Goal: Answer question/provide support: Share knowledge or assist other users

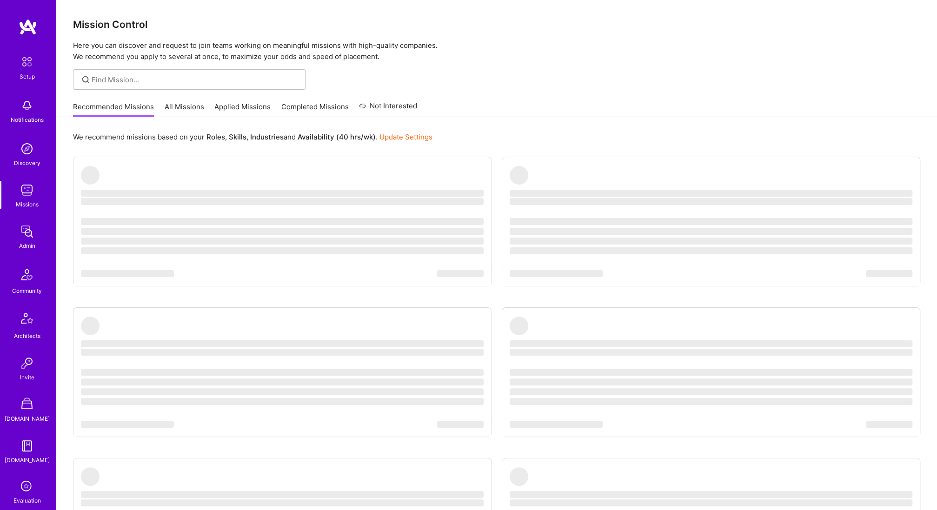
scroll to position [159, 0]
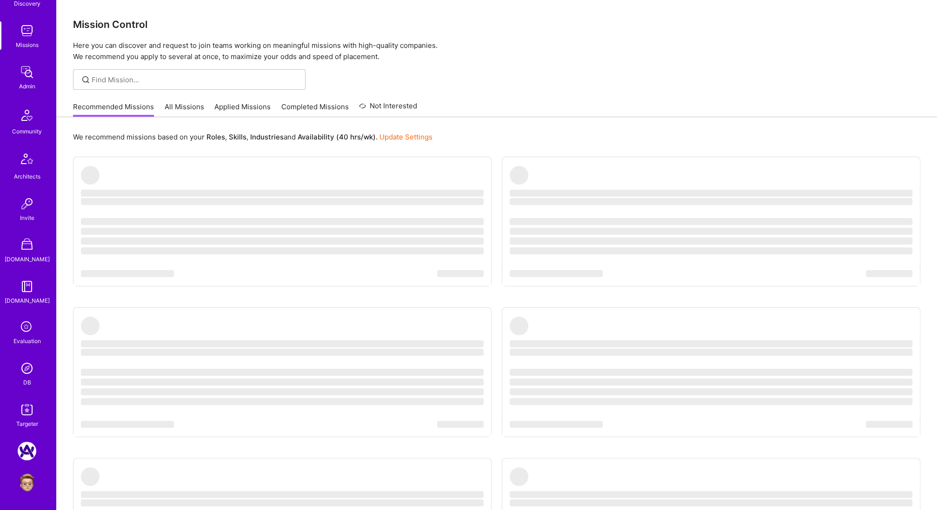
click at [31, 483] on img at bounding box center [27, 482] width 19 height 19
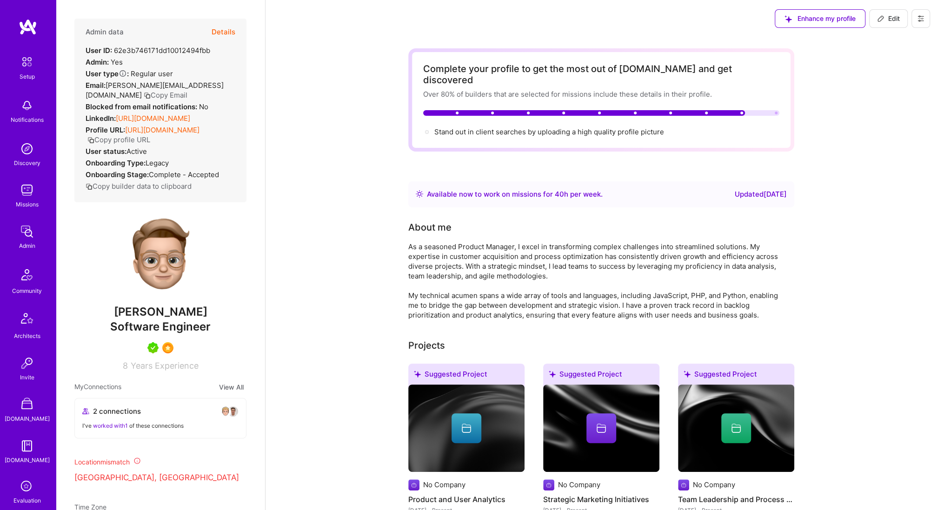
click at [221, 30] on button "Details" at bounding box center [224, 32] width 24 height 27
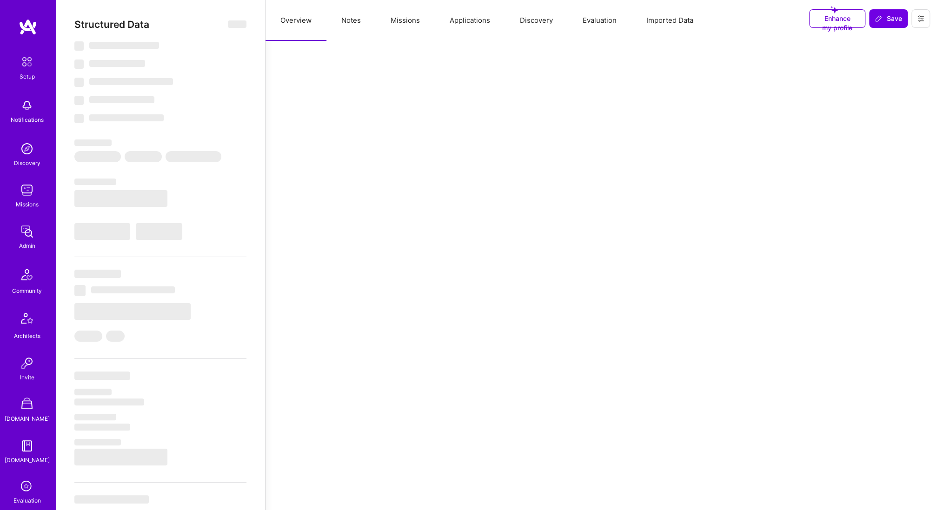
select select "Right Now"
select select "5"
select select "7"
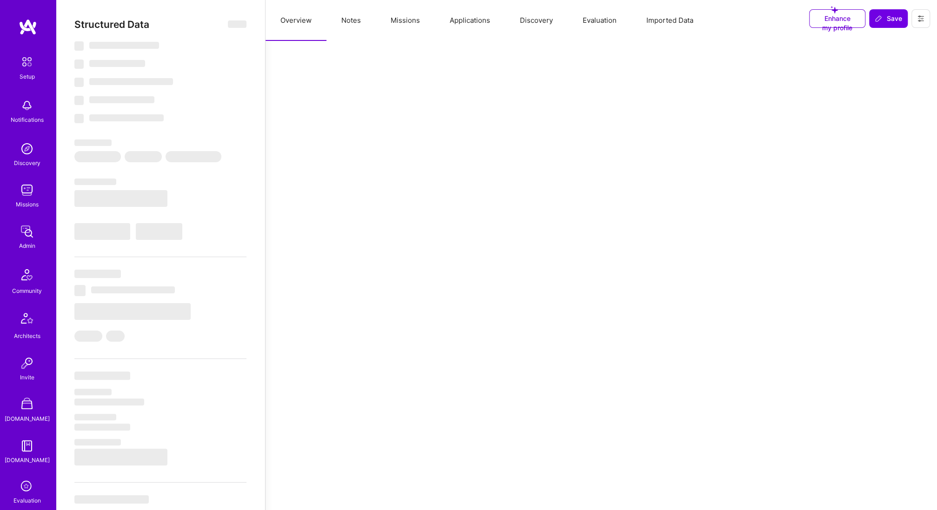
select select "US"
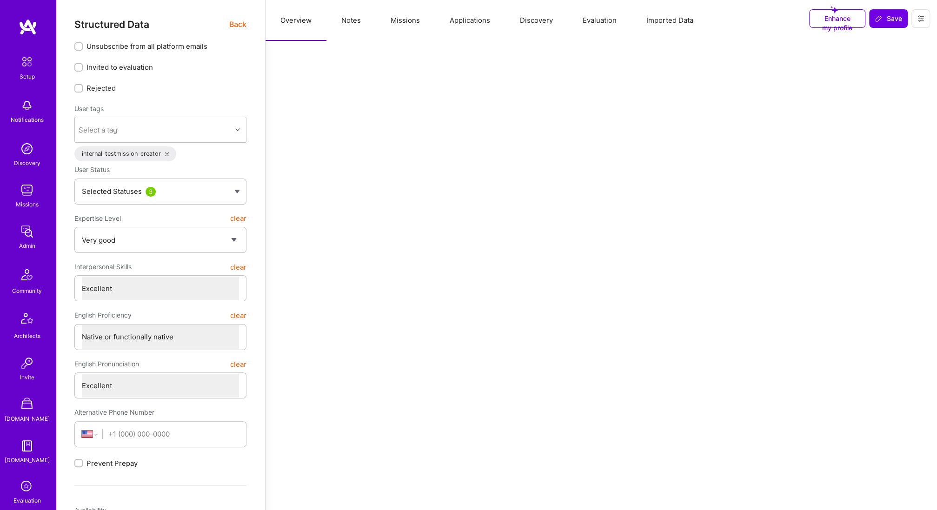
click at [350, 26] on button "Notes" at bounding box center [350, 20] width 49 height 41
type textarea "x"
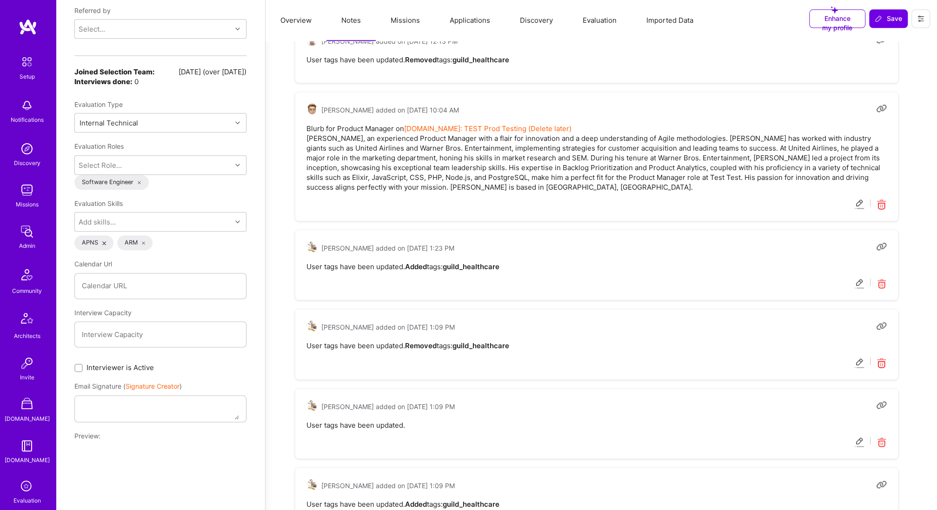
scroll to position [159, 0]
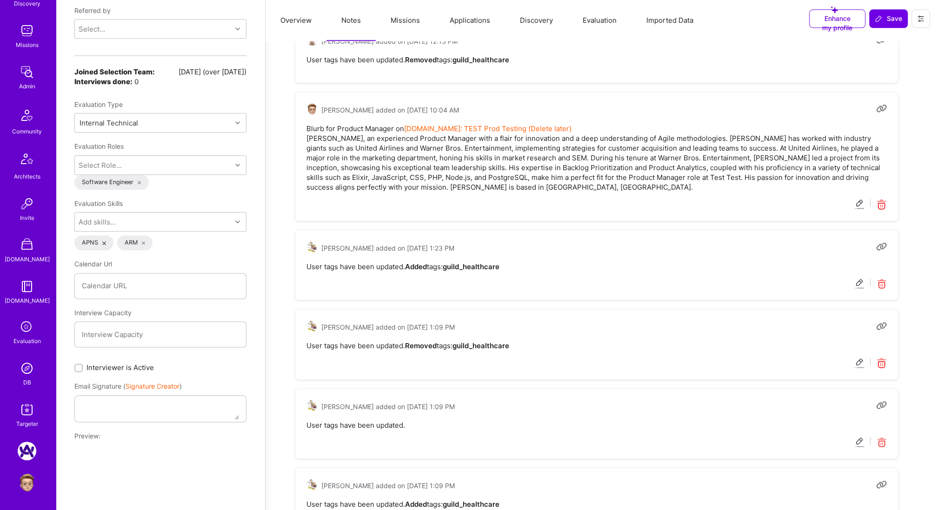
drag, startPoint x: 24, startPoint y: 368, endPoint x: 19, endPoint y: 367, distance: 5.6
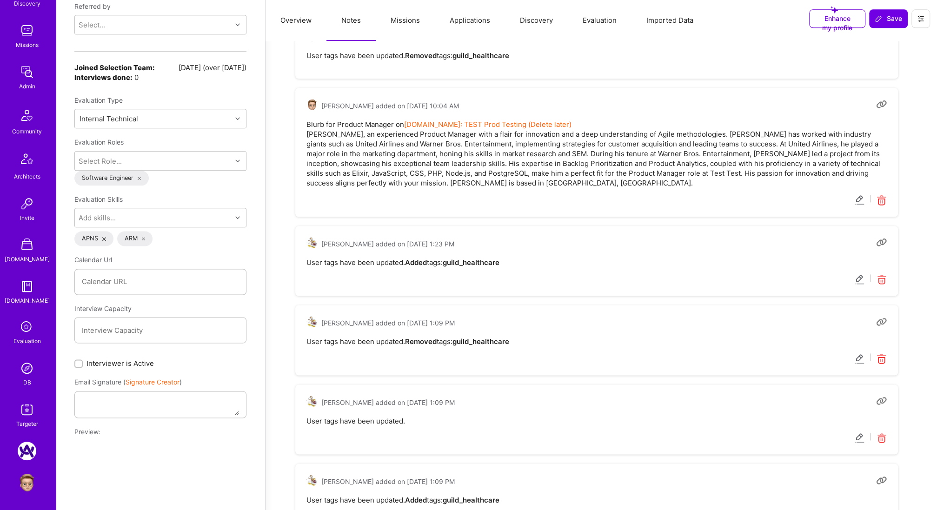
click at [33, 362] on img at bounding box center [27, 368] width 19 height 19
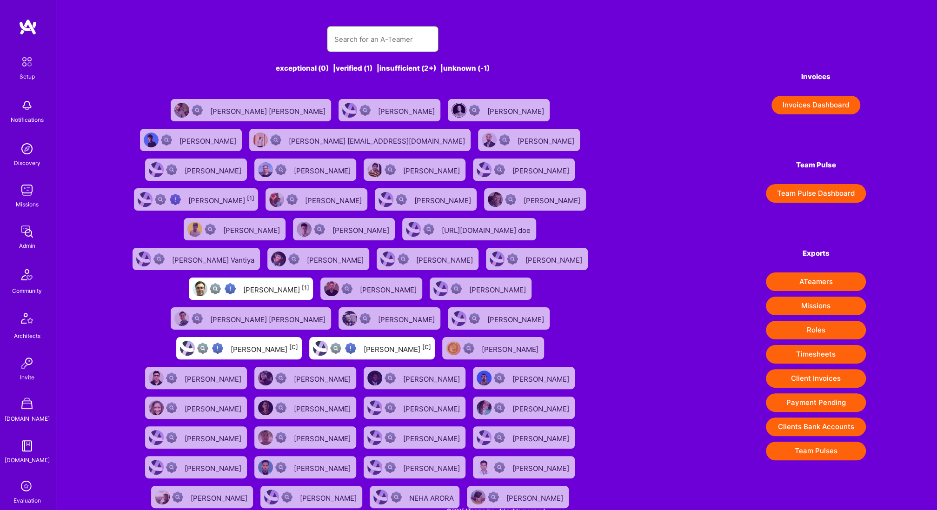
click at [372, 45] on input "text" at bounding box center [382, 39] width 97 height 24
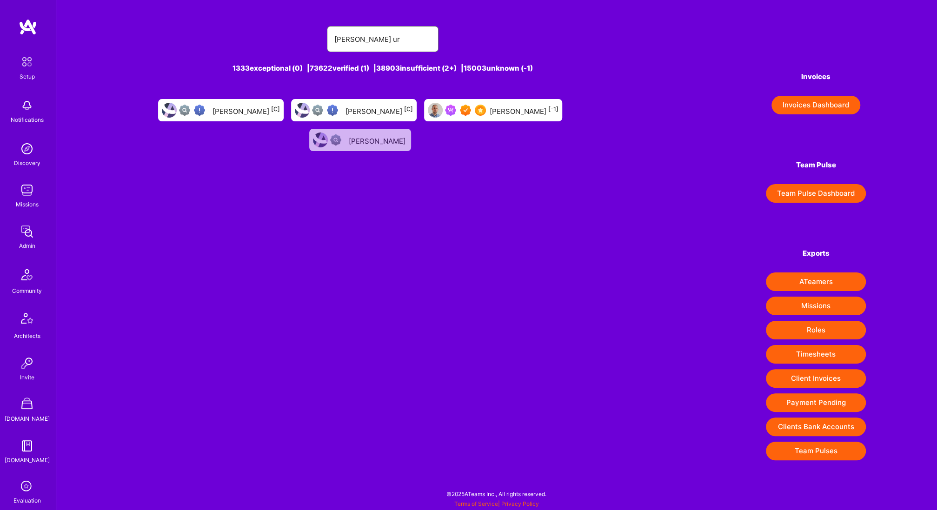
type input "[PERSON_NAME] ur"
click at [433, 110] on div "[PERSON_NAME] [-1]" at bounding box center [493, 110] width 138 height 22
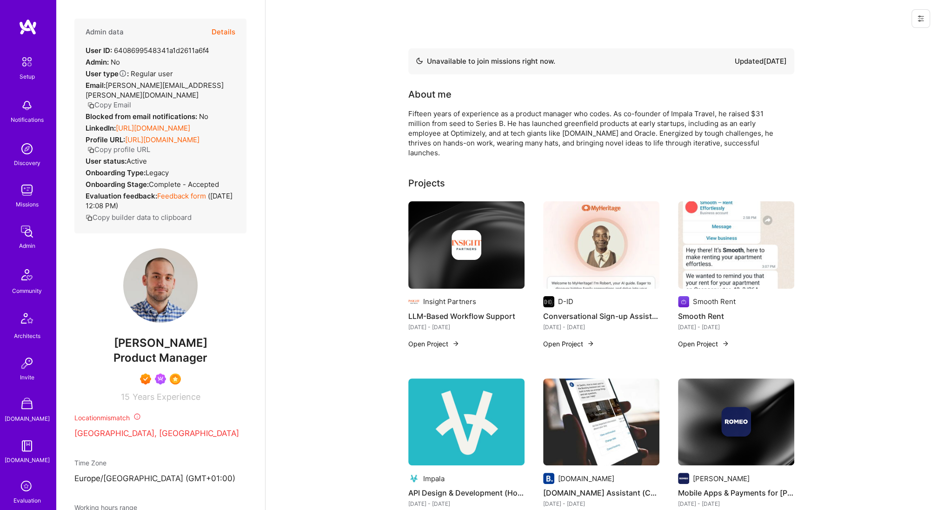
click at [224, 28] on button "Details" at bounding box center [224, 32] width 24 height 27
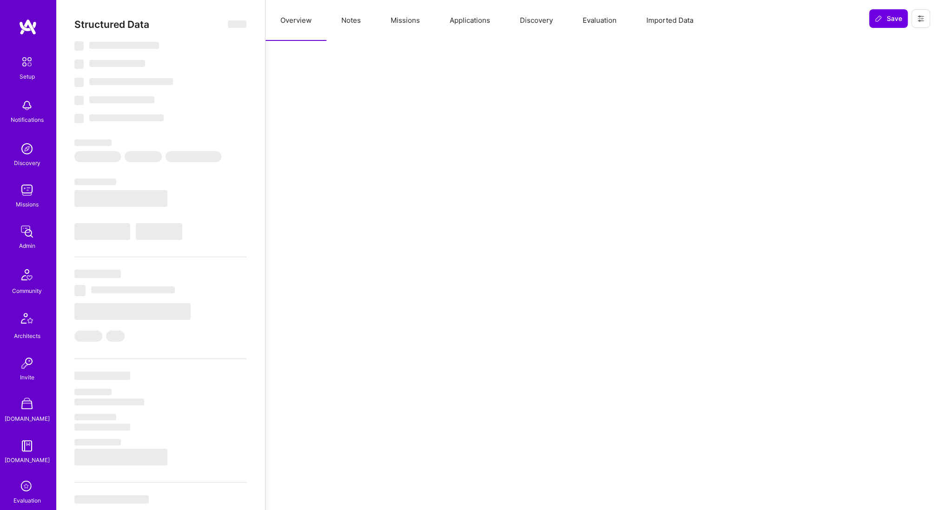
click at [349, 23] on button "Notes" at bounding box center [350, 20] width 49 height 41
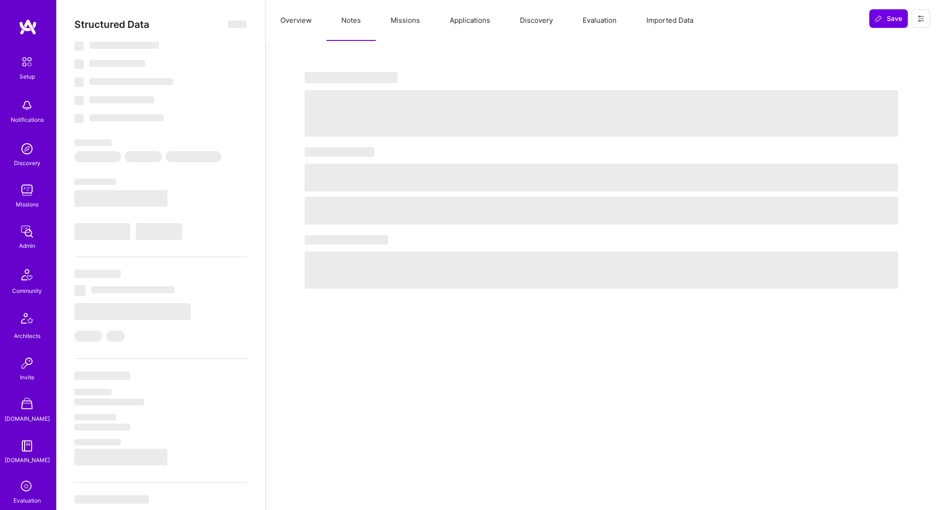
type textarea "x"
select select "Not Available"
select select "3 Months"
select select "7"
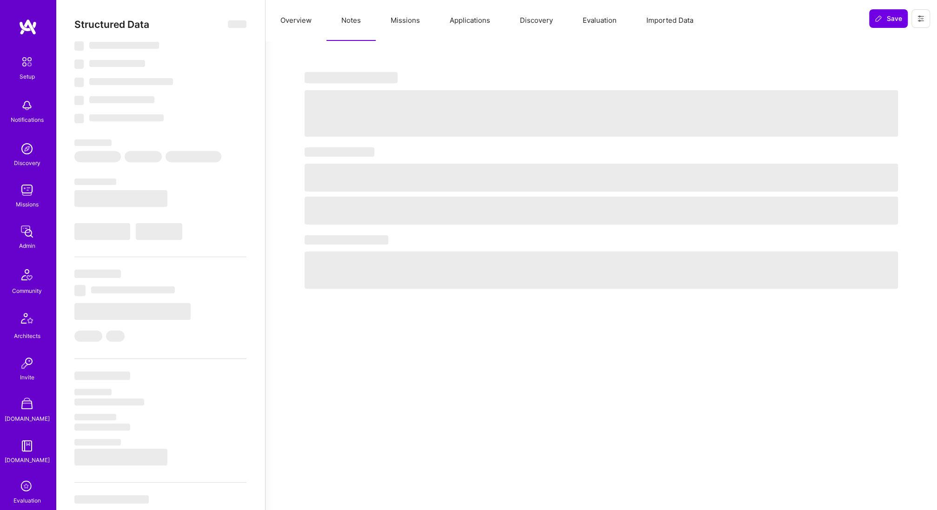
select select "7"
select select "NL"
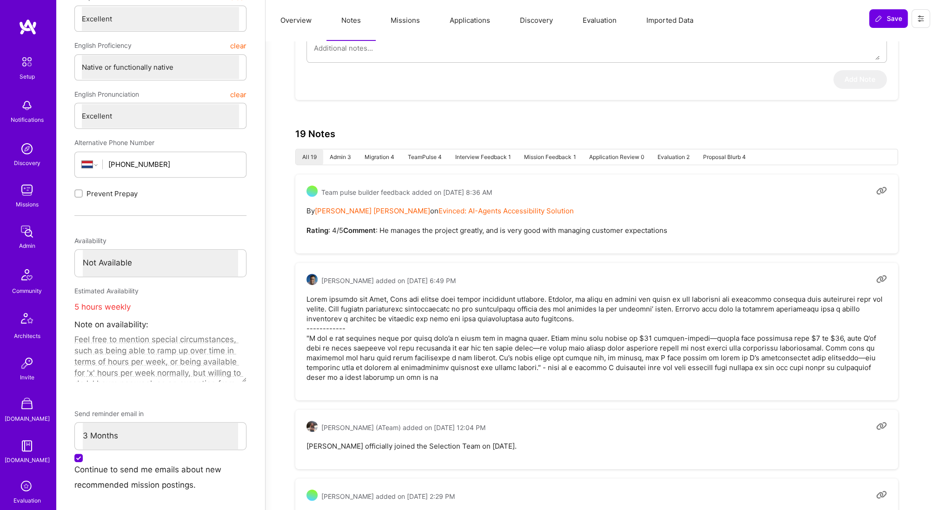
scroll to position [305, 0]
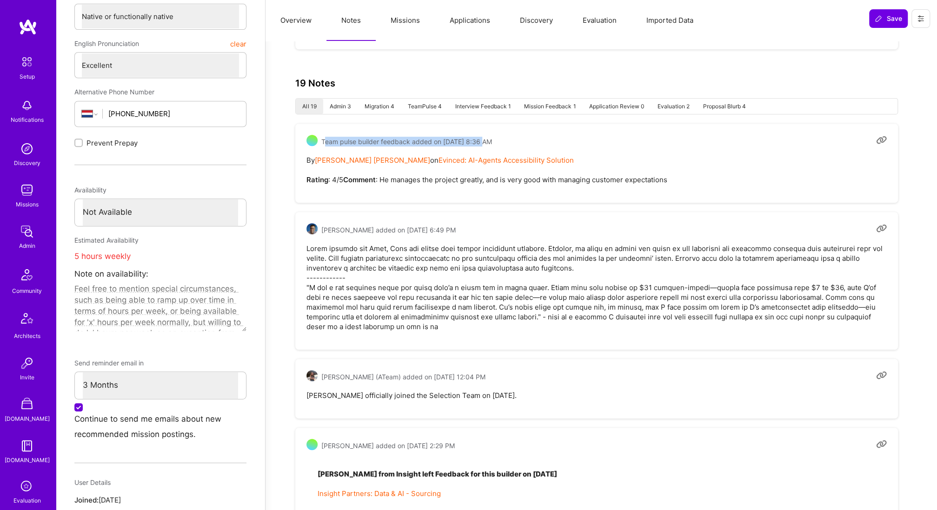
drag, startPoint x: 331, startPoint y: 139, endPoint x: 480, endPoint y: 137, distance: 148.8
click at [479, 137] on span "Team pulse builder feedback added on [DATE] 8:36 AM" at bounding box center [406, 142] width 171 height 10
click at [359, 185] on pre "By [PERSON_NAME] [PERSON_NAME] on Evinced: AI-Agents Accessibility Solution Rat…" at bounding box center [596, 169] width 580 height 29
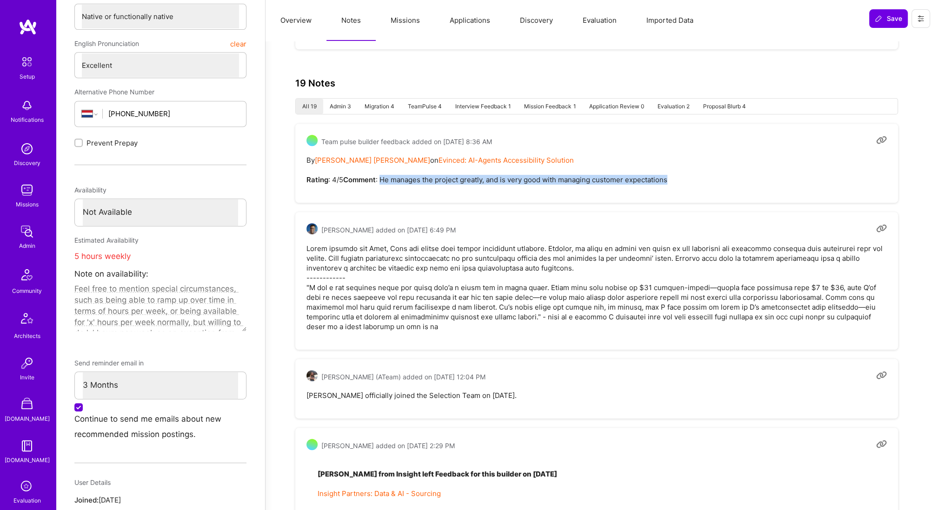
drag, startPoint x: 343, startPoint y: 189, endPoint x: 655, endPoint y: 192, distance: 312.4
click at [655, 185] on pre "By [PERSON_NAME] [PERSON_NAME] on Evinced: AI-Agents Accessibility Solution Rat…" at bounding box center [596, 169] width 580 height 29
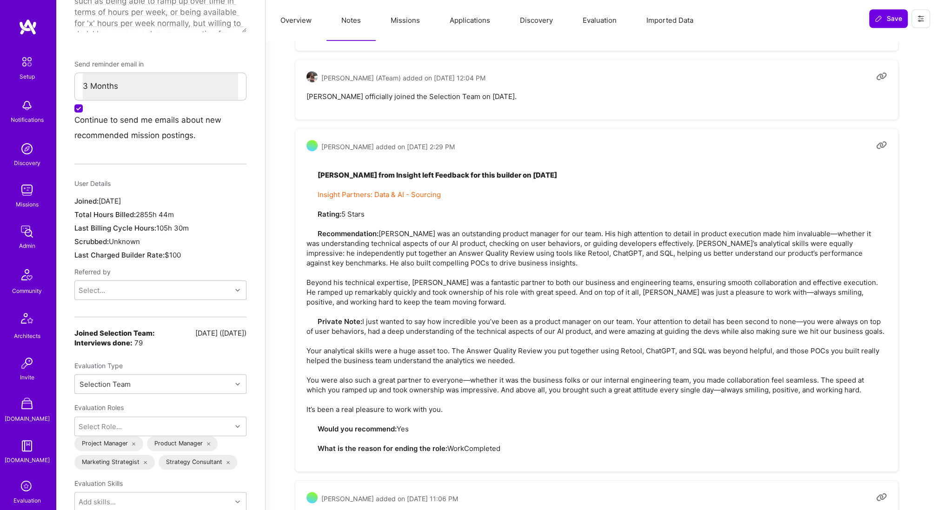
scroll to position [612, 0]
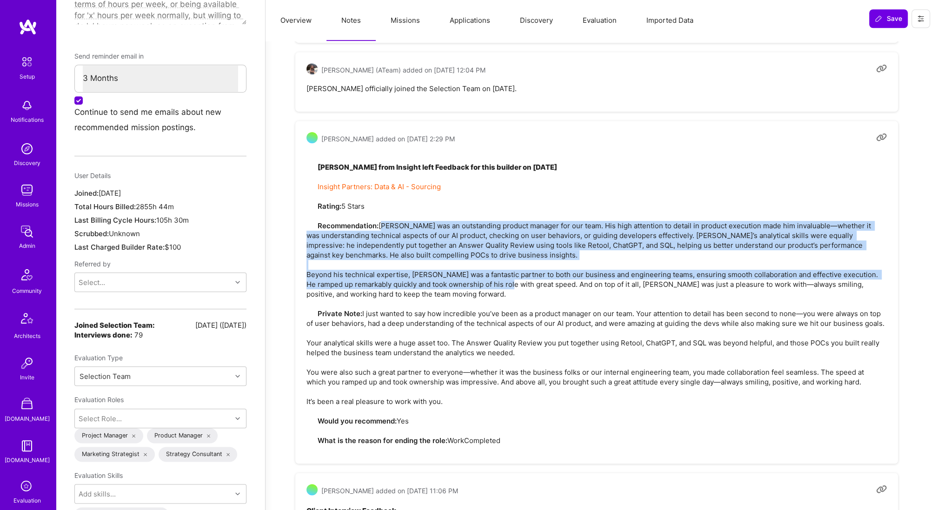
drag, startPoint x: 390, startPoint y: 233, endPoint x: 565, endPoint y: 294, distance: 185.4
click at [565, 293] on pre "[PERSON_NAME] from Insight left Feedback for this builder on [DATE] Insight Par…" at bounding box center [596, 298] width 580 height 293
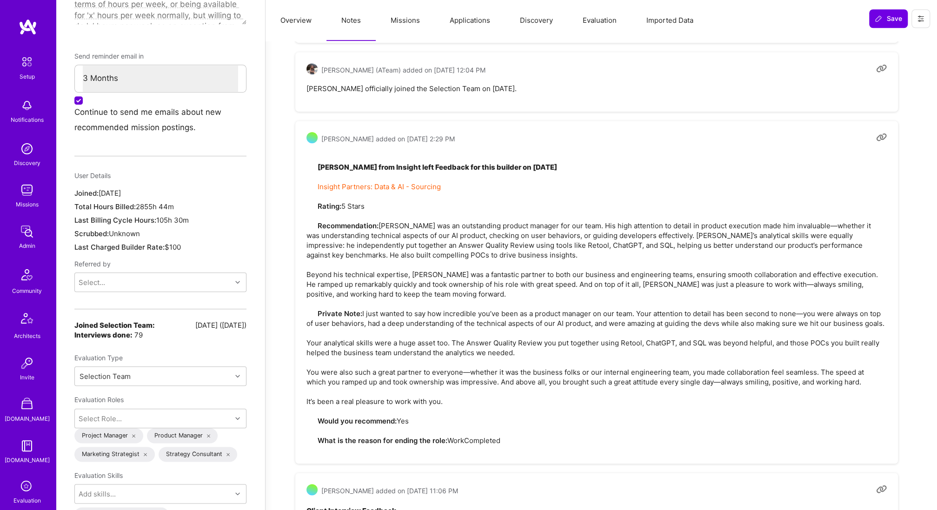
click at [565, 294] on pre "[PERSON_NAME] from Insight left Feedback for this builder on [DATE] Insight Par…" at bounding box center [596, 298] width 580 height 293
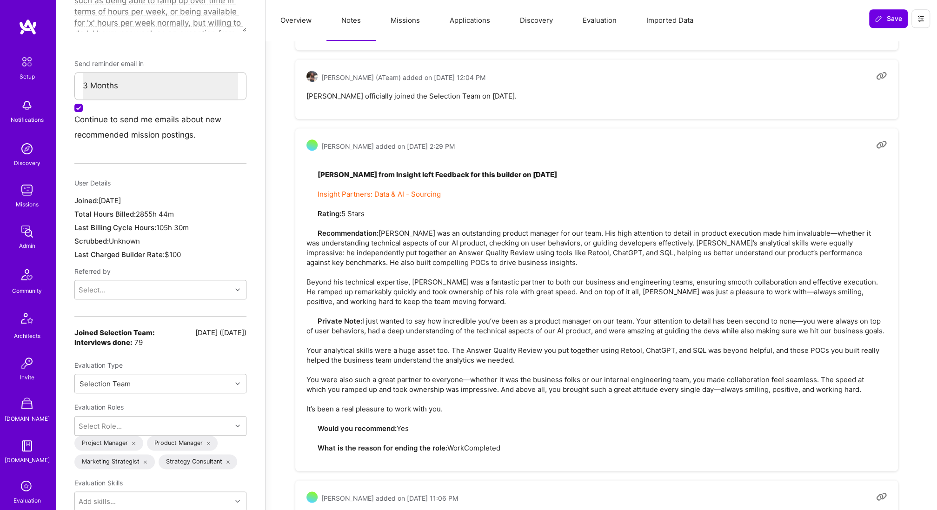
drag, startPoint x: 314, startPoint y: 322, endPoint x: 473, endPoint y: 416, distance: 184.3
click at [473, 416] on pre "[PERSON_NAME] from Insight left Feedback for this builder on [DATE] Insight Par…" at bounding box center [596, 306] width 580 height 293
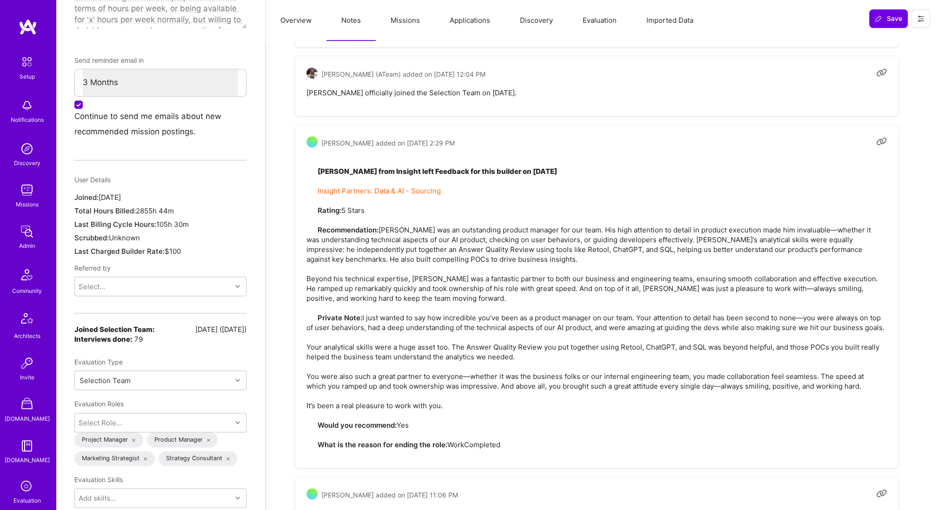
click at [473, 416] on pre "[PERSON_NAME] from Insight left Feedback for this builder on [DATE] Insight Par…" at bounding box center [596, 303] width 580 height 293
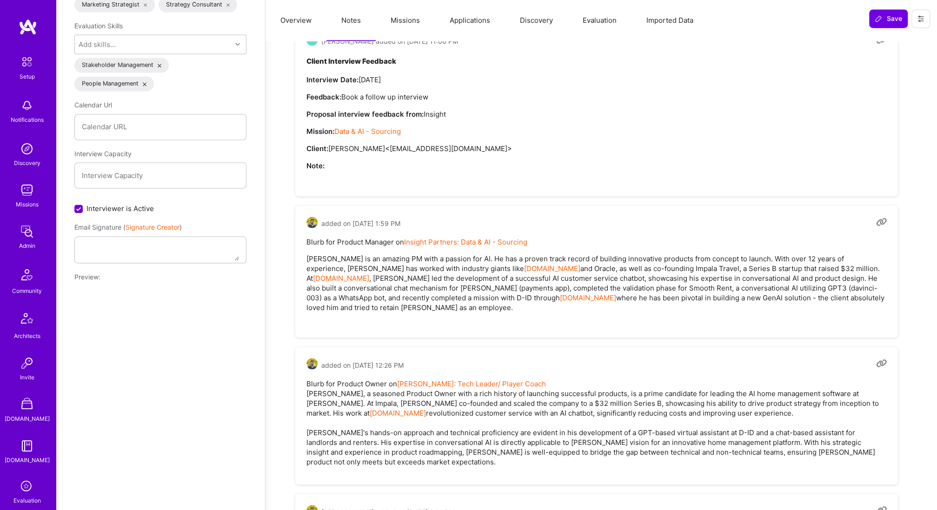
scroll to position [1066, 0]
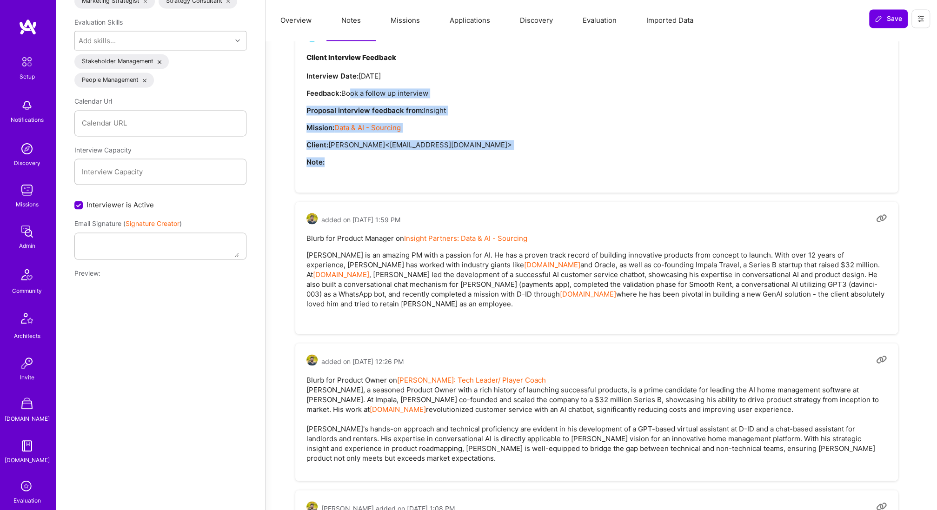
drag, startPoint x: 379, startPoint y: 185, endPoint x: 351, endPoint y: 108, distance: 82.1
click at [351, 108] on div "[PERSON_NAME] added on [DATE] 11:06 PM Client Interview Feedback Interview Date…" at bounding box center [596, 106] width 602 height 173
click at [351, 98] on p "Feedback: Book a follow up interview" at bounding box center [596, 93] width 580 height 10
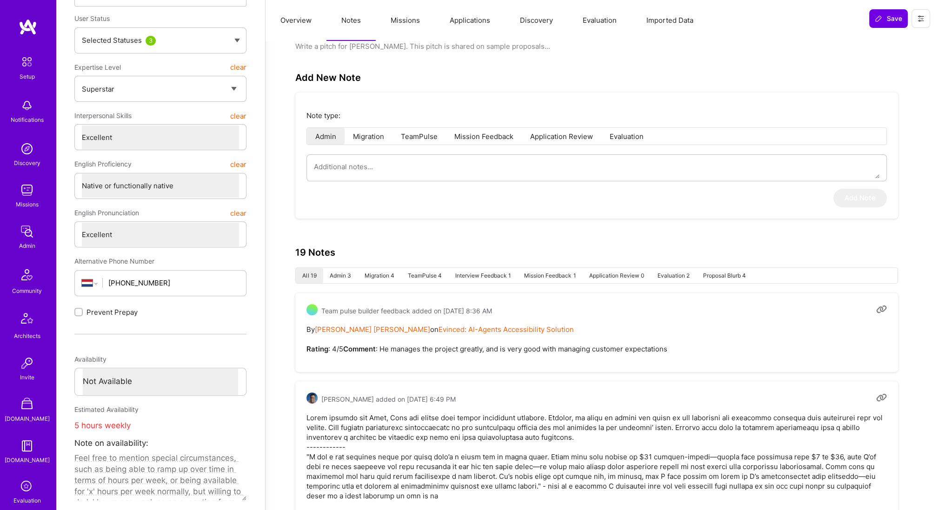
scroll to position [135, 0]
click at [668, 276] on li "Evaluation 2" at bounding box center [673, 276] width 46 height 15
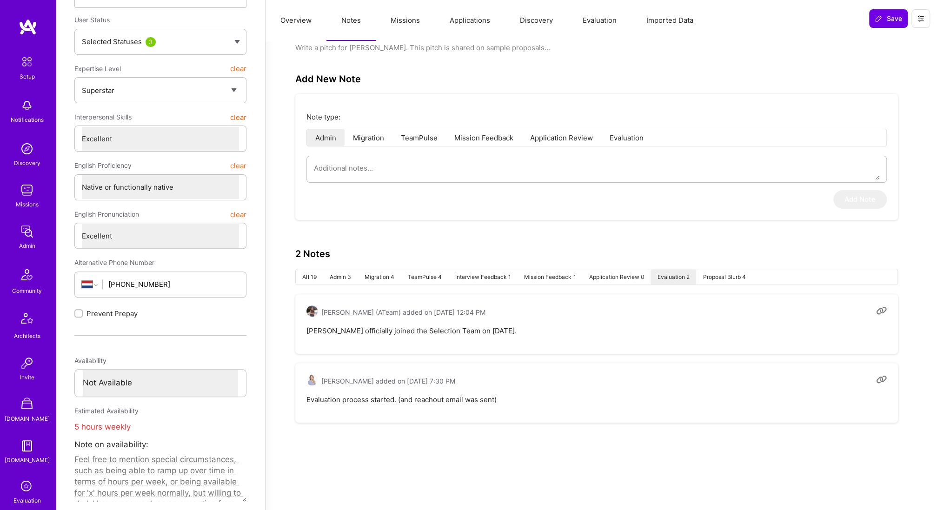
click at [721, 274] on li "Proposal Blurb 4" at bounding box center [724, 276] width 56 height 15
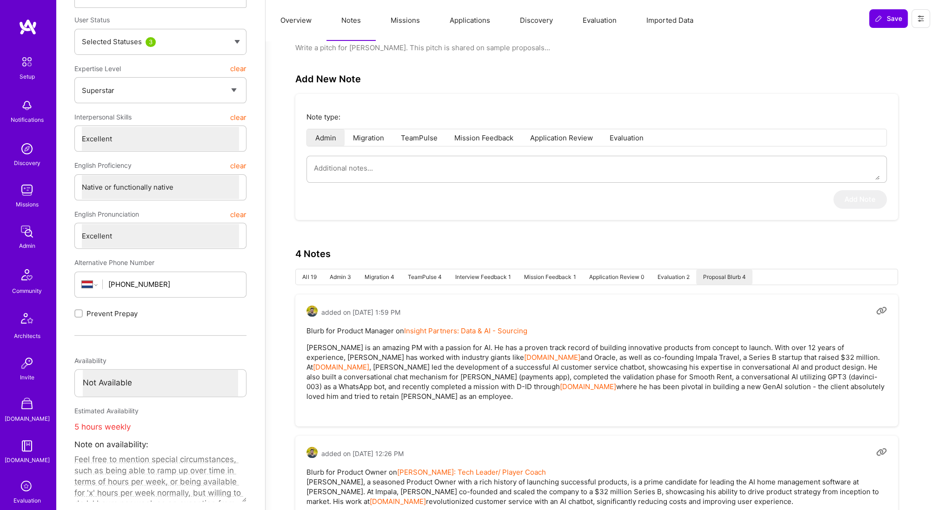
click at [379, 275] on li "Migration 4" at bounding box center [379, 276] width 43 height 15
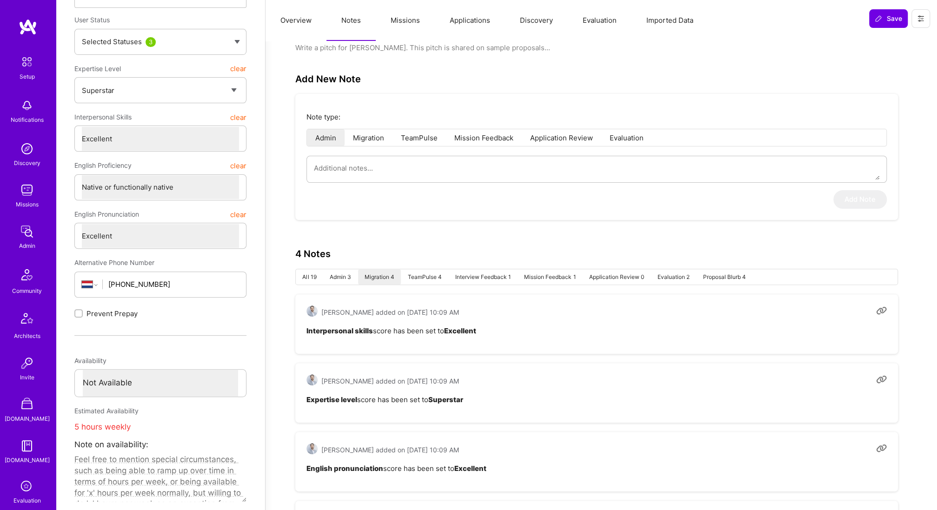
click at [337, 272] on li "Admin 3" at bounding box center [340, 276] width 35 height 15
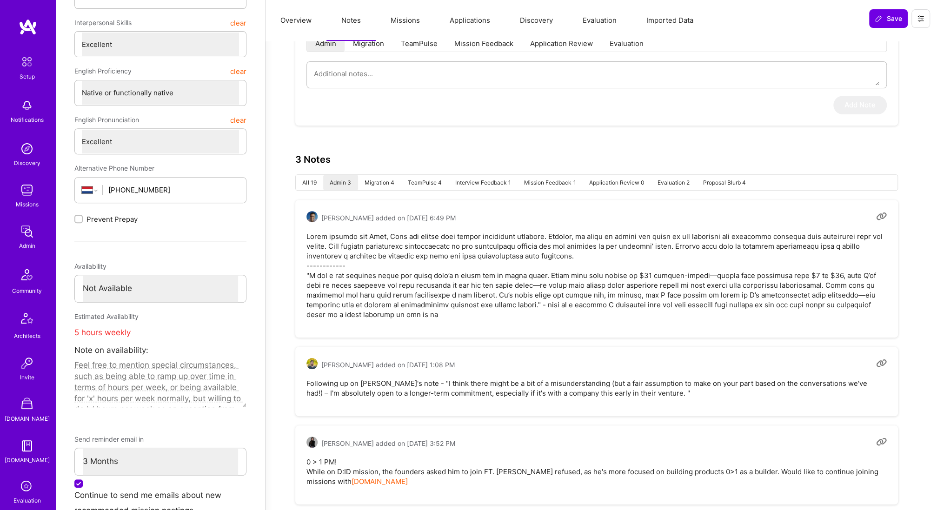
scroll to position [229, 0]
click at [386, 183] on li "Migration 4" at bounding box center [379, 182] width 43 height 15
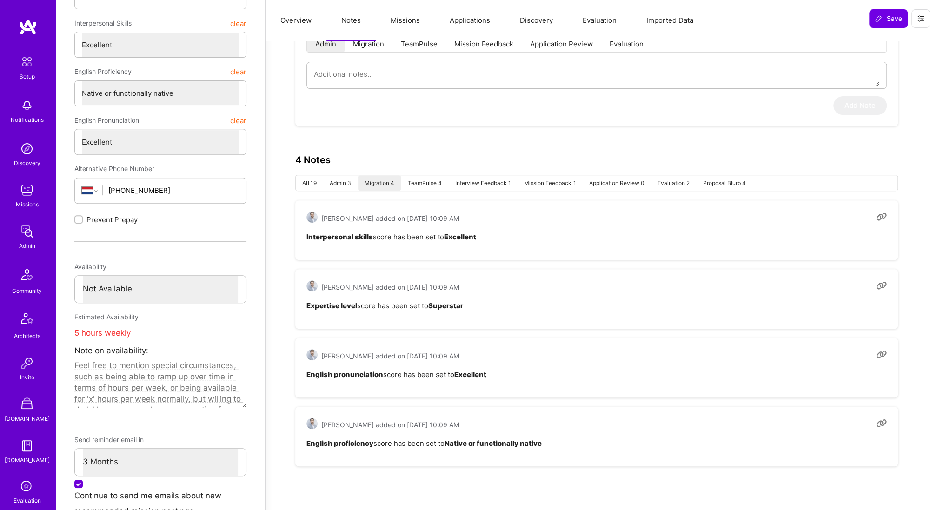
click at [435, 186] on li "TeamPulse 4" at bounding box center [424, 182] width 47 height 15
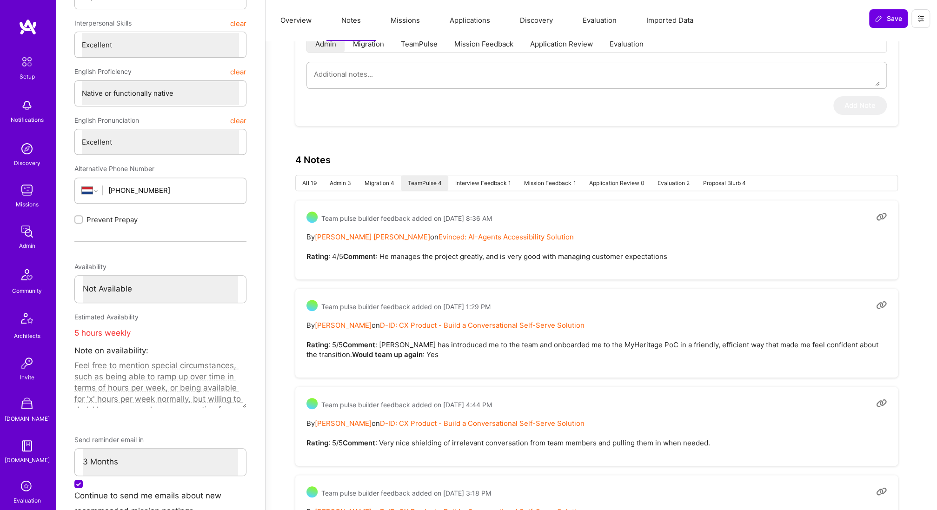
click at [469, 185] on li "Interview Feedback 1" at bounding box center [482, 182] width 69 height 15
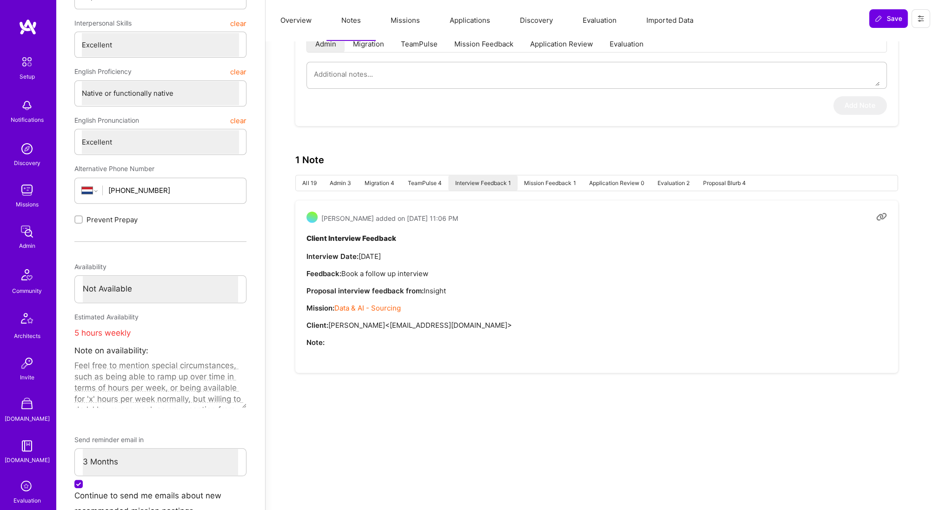
click at [540, 184] on li "Mission Feedback 1" at bounding box center [549, 182] width 65 height 15
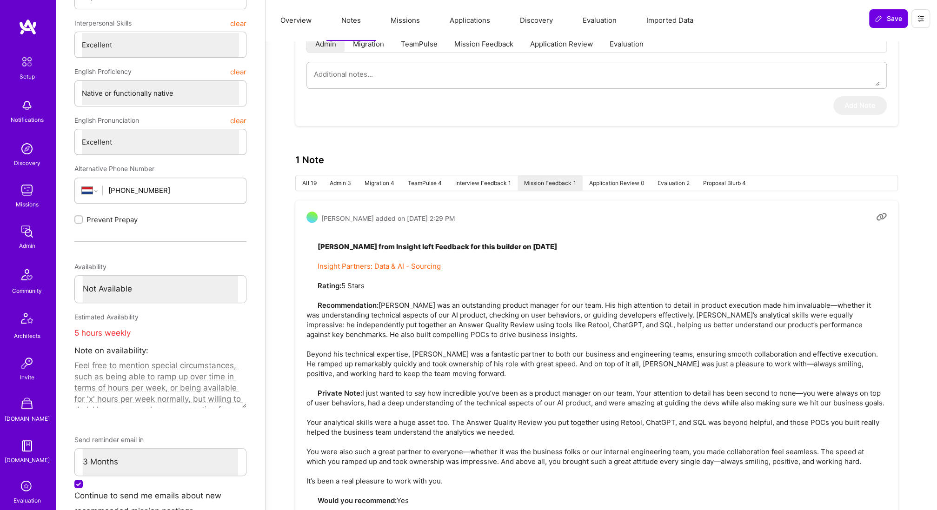
click at [603, 182] on li "Application Review 0" at bounding box center [616, 182] width 68 height 15
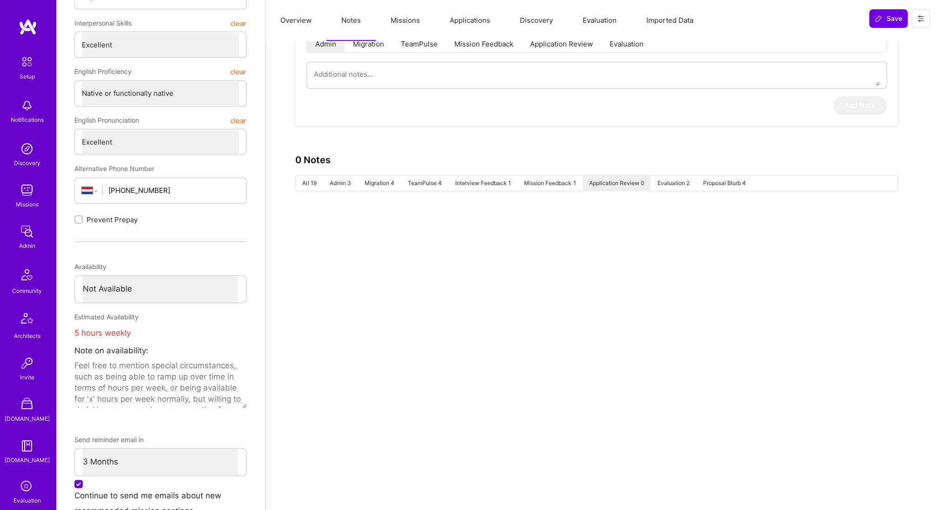
click at [688, 181] on li "Evaluation 2" at bounding box center [673, 182] width 46 height 15
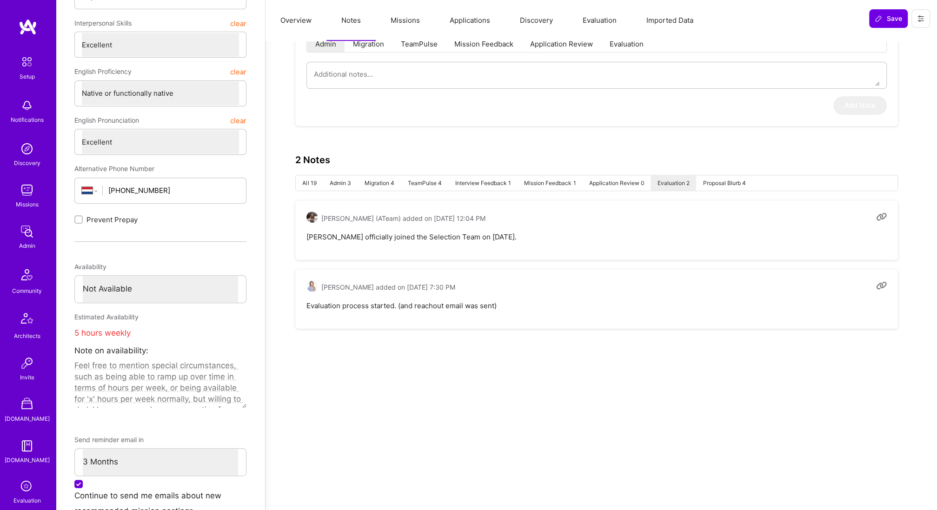
click at [718, 183] on li "Proposal Blurb 4" at bounding box center [724, 182] width 56 height 15
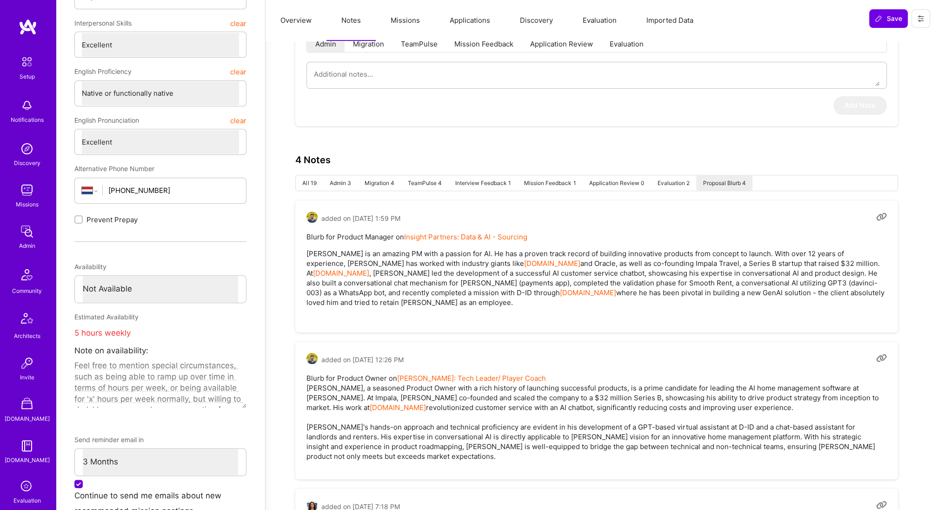
click at [293, 185] on div "Builder ratings Average Builder Pulse (10) Average Last Cycle N/A Client rating…" at bounding box center [601, 296] width 649 height 947
click at [300, 185] on li "All 19" at bounding box center [309, 182] width 27 height 15
type textarea "x"
